Goal: Check status: Check status

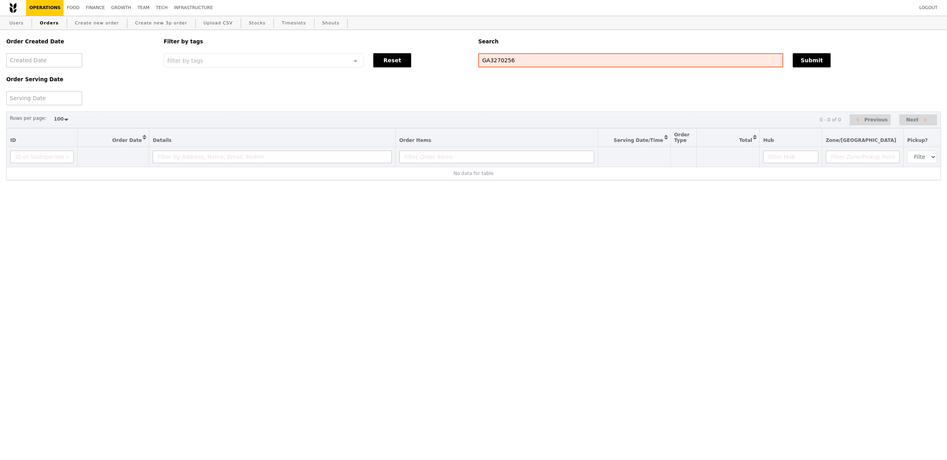
select select "100"
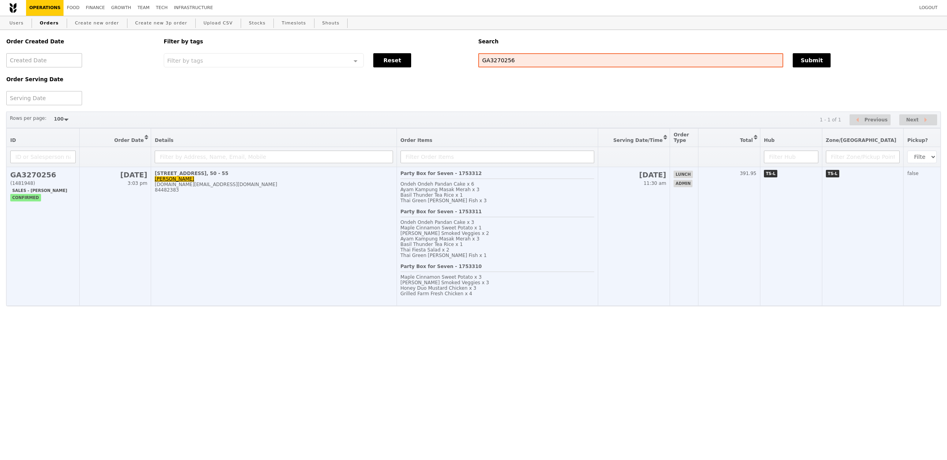
click at [348, 194] on td "[STREET_ADDRESS], 50 - 55 [PERSON_NAME] [DOMAIN_NAME][EMAIL_ADDRESS][DOMAIN_NAM…" at bounding box center [273, 236] width 245 height 139
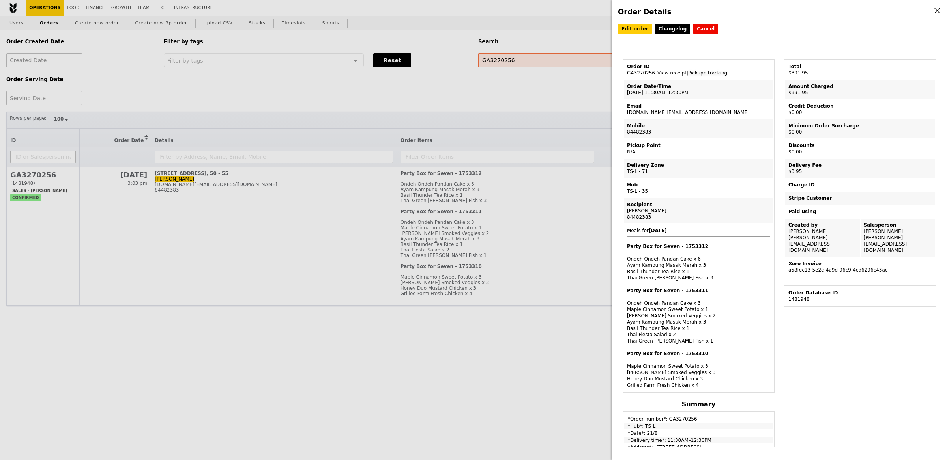
click at [705, 74] on link "Pickupp tracking" at bounding box center [707, 73] width 39 height 6
drag, startPoint x: 652, startPoint y: 72, endPoint x: 626, endPoint y: 72, distance: 26.4
click at [626, 72] on td "Order ID GA3270256 – View receipt | Pickupp tracking" at bounding box center [699, 69] width 150 height 19
copy td "GA3270256"
